Goal: Information Seeking & Learning: Check status

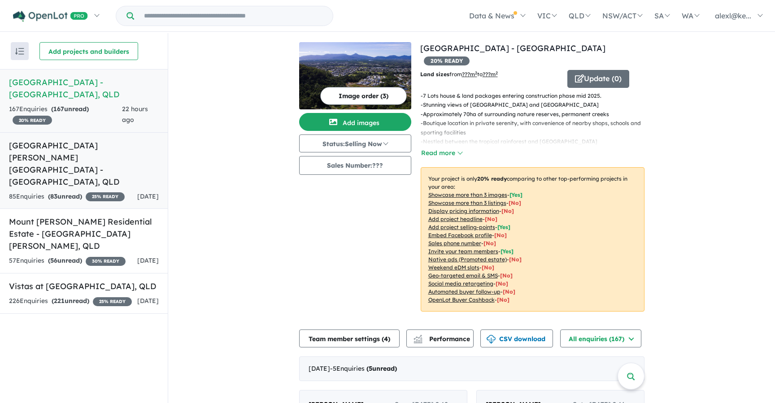
click at [87, 153] on h5 "[GEOGRAPHIC_DATA] [PERSON_NAME][GEOGRAPHIC_DATA] - [GEOGRAPHIC_DATA] , [GEOGRAP…" at bounding box center [84, 164] width 150 height 48
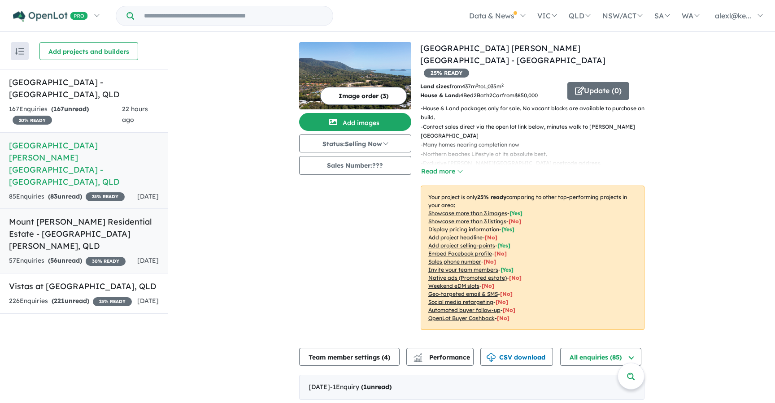
click at [83, 209] on link "Mount [PERSON_NAME] Residential Estate - [GEOGRAPHIC_DATA][PERSON_NAME] , QLD 5…" at bounding box center [84, 241] width 168 height 65
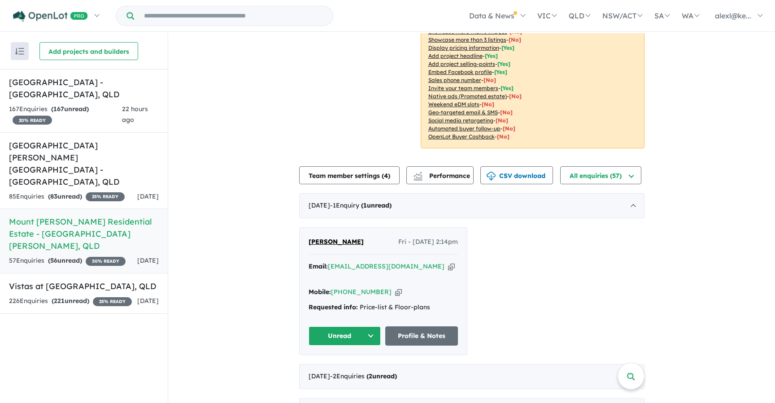
scroll to position [155, 0]
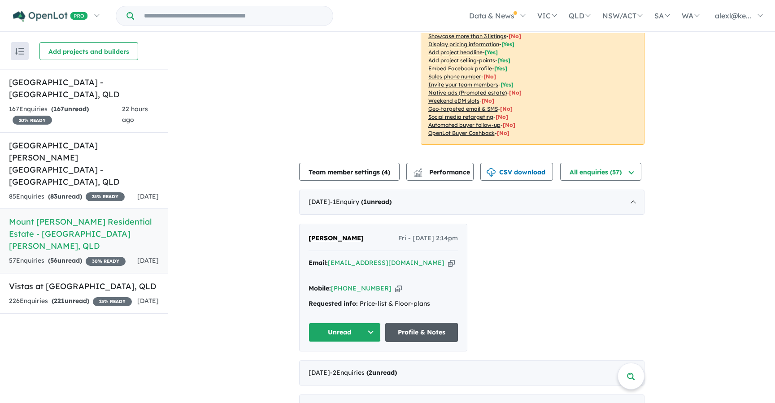
click at [413, 323] on link "Profile & Notes" at bounding box center [421, 332] width 73 height 19
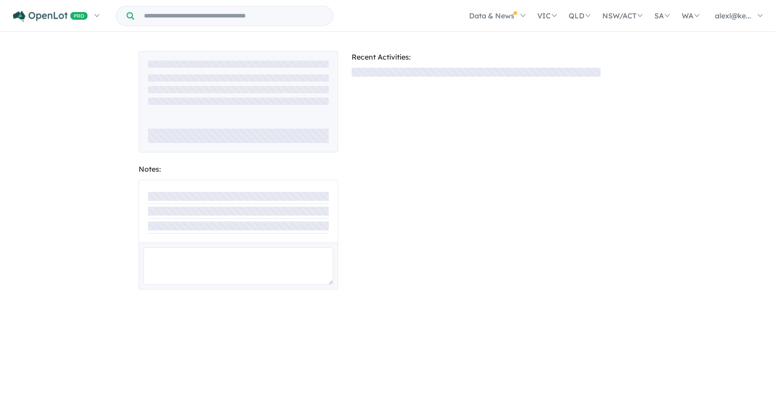
click at [382, 227] on section "Recent Activities:" at bounding box center [476, 170] width 249 height 239
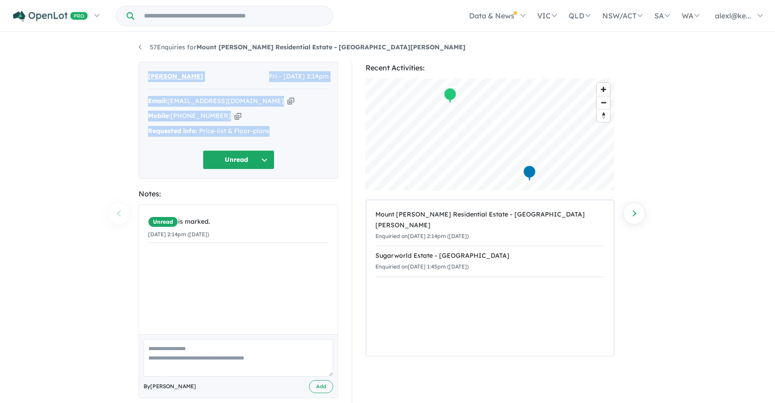
drag, startPoint x: 275, startPoint y: 131, endPoint x: 146, endPoint y: 75, distance: 140.3
click at [146, 75] on div "Jamie Hudson Fri - 08/08/2025, 2:14pm Email: jhudsy03@gmail.com Copied! Mobile:…" at bounding box center [239, 120] width 200 height 117
copy div "Jamie Hudson Fri - 08/08/2025, 2:14pm Email: jhudsy03@gmail.com Copied! Mobile:…"
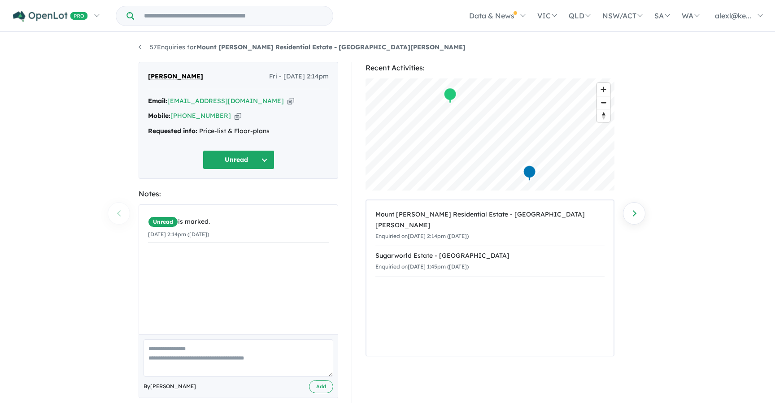
click at [137, 46] on div "57 Enquiries for Mount Peter Residential Estate - Mount Peter Previous enquiry …" at bounding box center [387, 218] width 511 height 371
click at [140, 48] on link "57 Enquiries for Mount Peter Residential Estate - Mount Peter" at bounding box center [302, 47] width 327 height 8
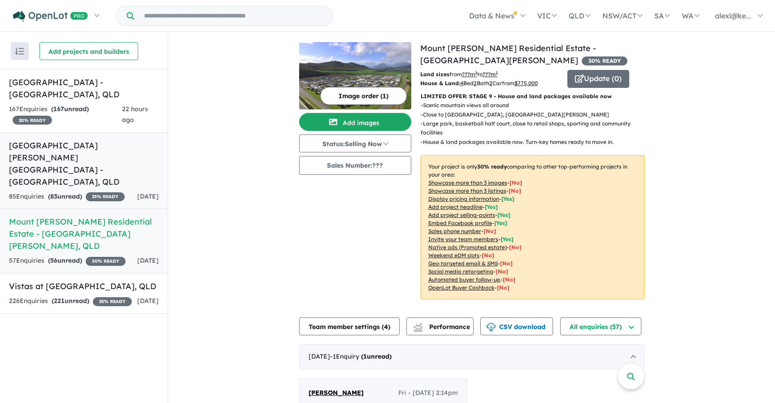
click at [80, 155] on h5 "[GEOGRAPHIC_DATA] [PERSON_NAME][GEOGRAPHIC_DATA] - [GEOGRAPHIC_DATA] , [GEOGRAP…" at bounding box center [84, 164] width 150 height 48
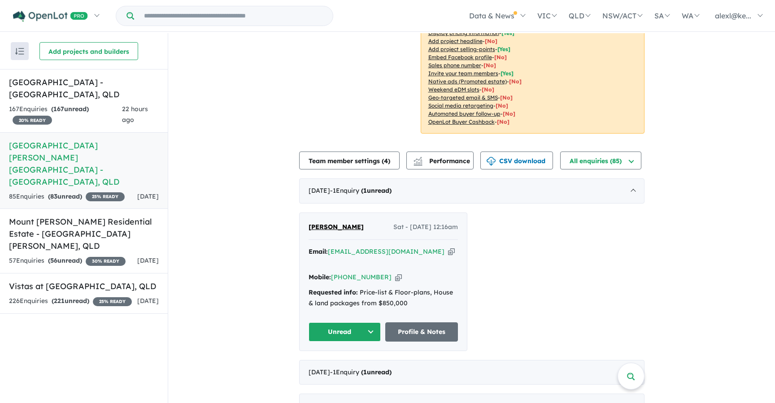
scroll to position [200, 0]
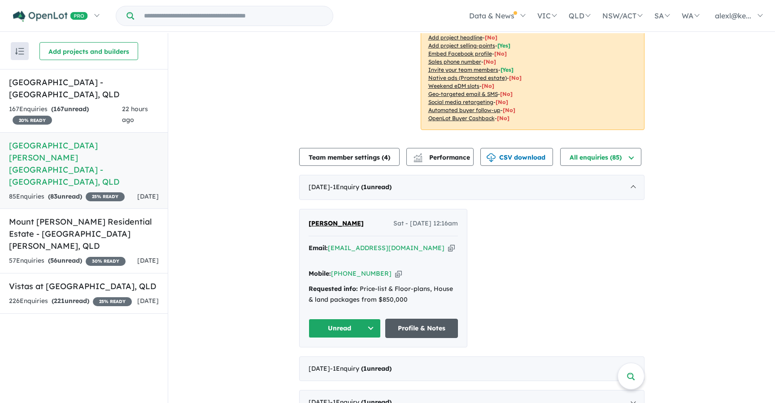
click at [417, 319] on link "Profile & Notes" at bounding box center [421, 328] width 73 height 19
click at [71, 91] on h5 "Rainforest Edge Estate - Mount Sheridan , QLD" at bounding box center [84, 88] width 150 height 24
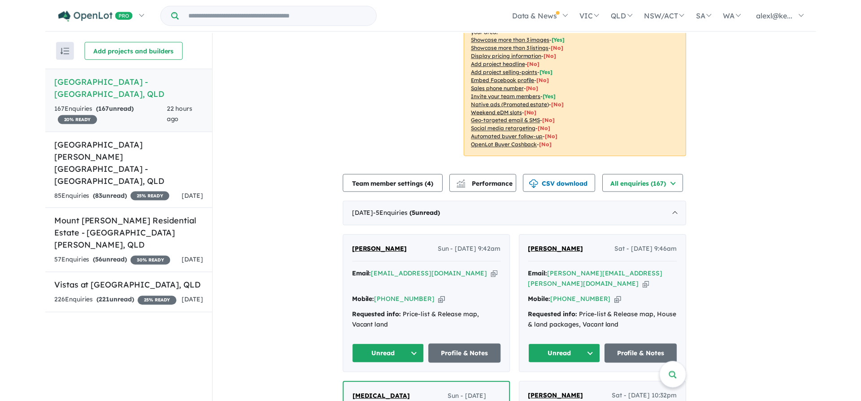
scroll to position [189, 0]
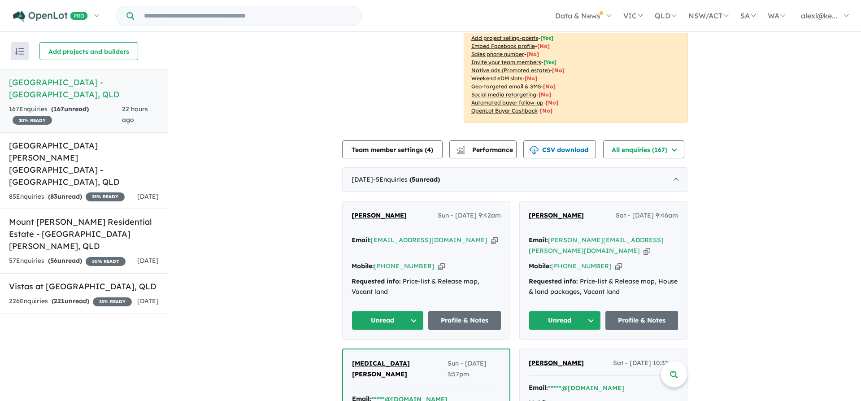
click at [644, 246] on icon "button" at bounding box center [647, 250] width 7 height 9
click at [491, 236] on icon "button" at bounding box center [494, 240] width 7 height 9
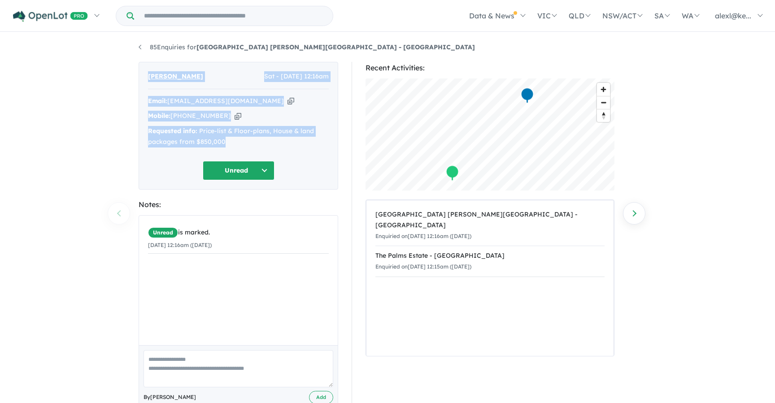
drag, startPoint x: 227, startPoint y: 143, endPoint x: 140, endPoint y: 77, distance: 109.6
click at [140, 77] on div "Tanya Papagelou Sat - 09/08/2025, 12:16am Email: papagelou3@gmail.com Copied! M…" at bounding box center [239, 126] width 200 height 128
copy div "Tanya Papagelou Sat - 09/08/2025, 12:16am Email: papagelou3@gmail.com Copied! M…"
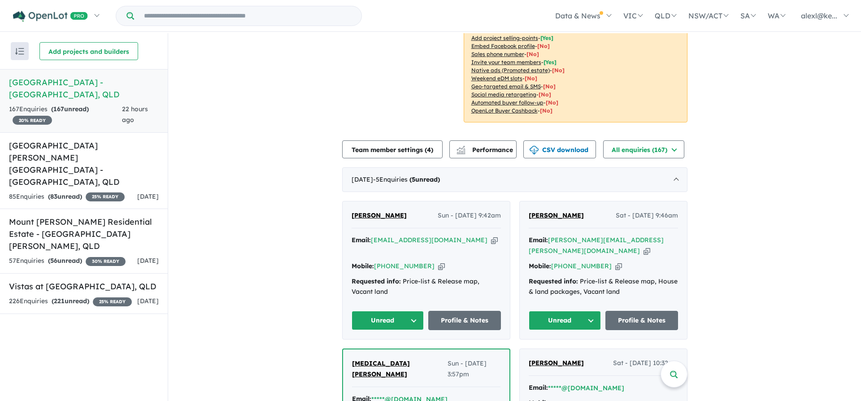
scroll to position [161, 0]
